Goal: Task Accomplishment & Management: Manage account settings

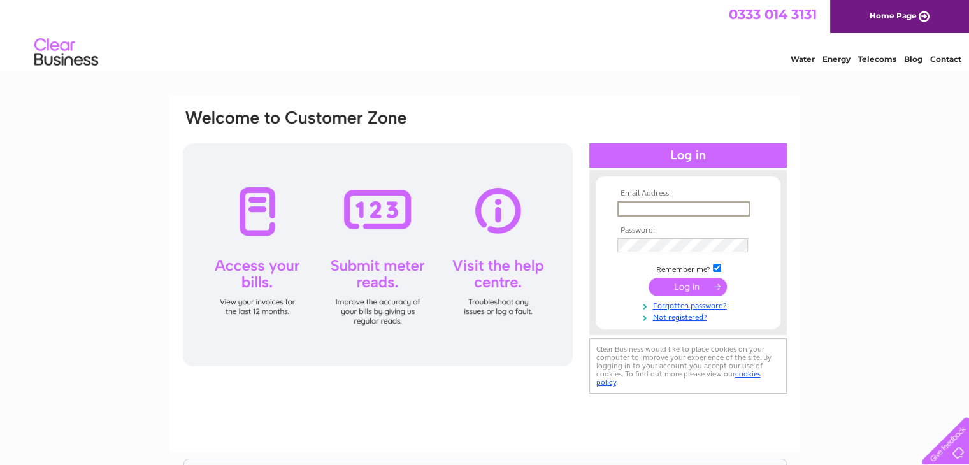
click at [673, 207] on input "text" at bounding box center [684, 208] width 133 height 15
type input "[EMAIL_ADDRESS][DOMAIN_NAME]"
click at [679, 289] on input "submit" at bounding box center [688, 286] width 78 height 18
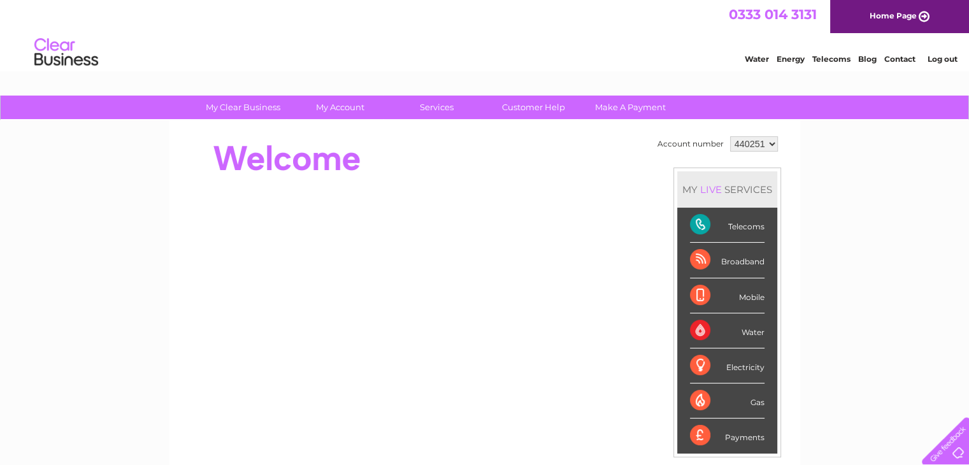
click at [737, 365] on div "Electricity" at bounding box center [727, 366] width 75 height 35
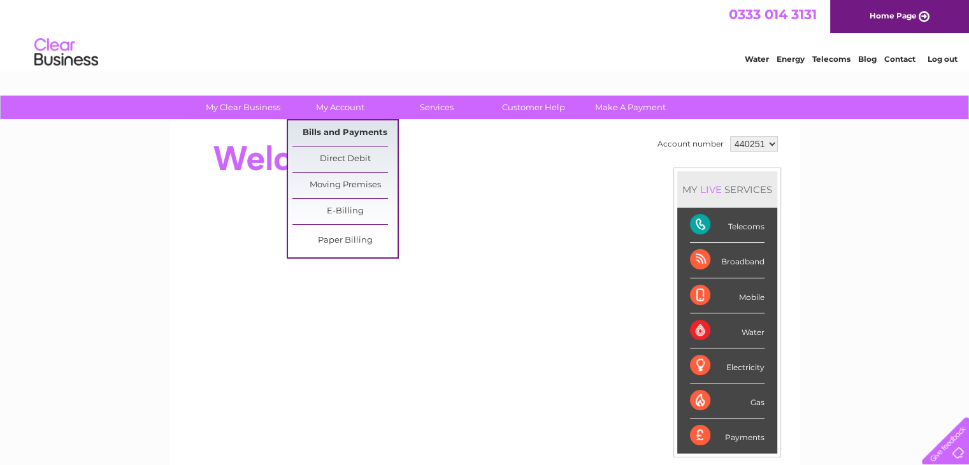
click at [338, 131] on link "Bills and Payments" at bounding box center [345, 132] width 105 height 25
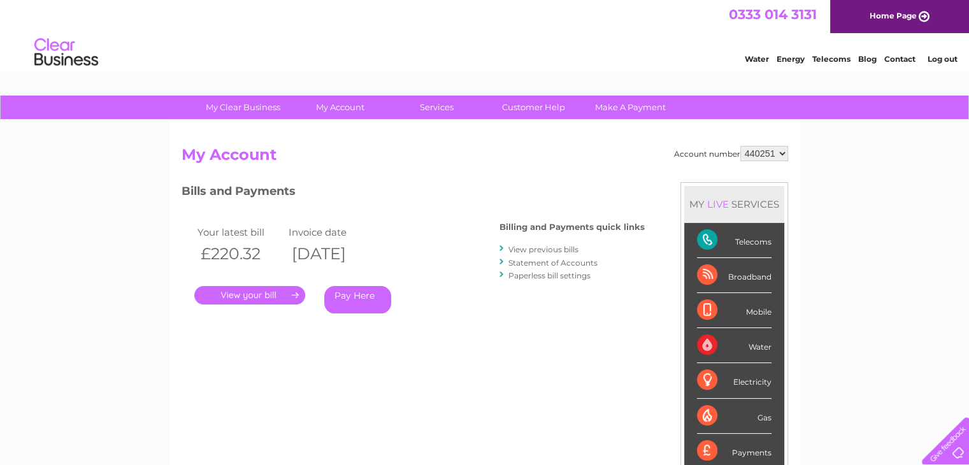
click at [263, 292] on link "." at bounding box center [249, 295] width 111 height 18
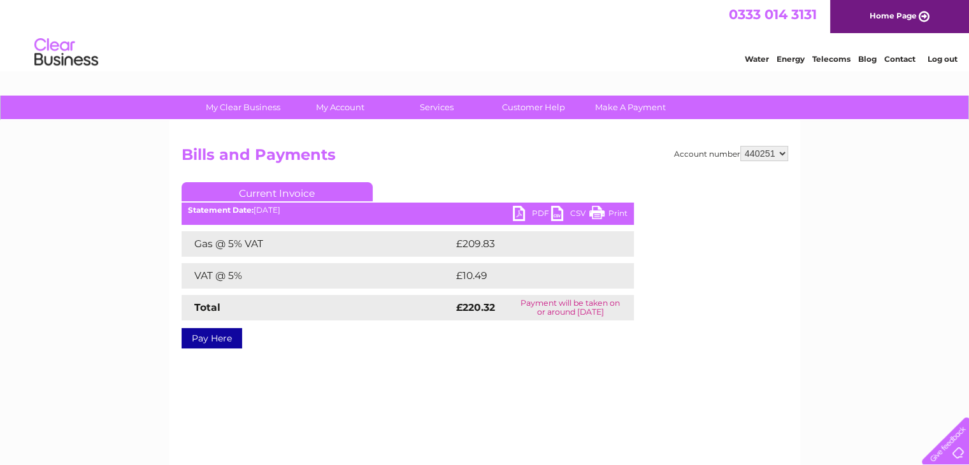
click at [515, 212] on link "PDF" at bounding box center [532, 215] width 38 height 18
